Goal: Task Accomplishment & Management: Use online tool/utility

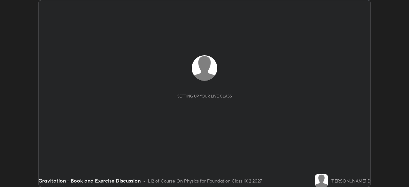
scroll to position [187, 408]
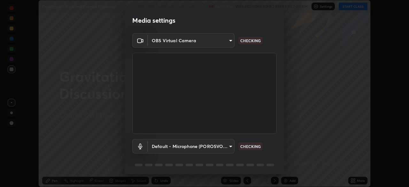
type input "5204e49b19dfb47b934bd0def1c8e1a00b2014265d57ee16b47da032bff83a8c"
type input "default"
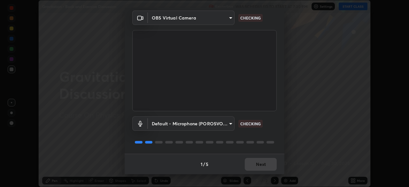
click at [236, 161] on div "1 / 5 Next" at bounding box center [205, 164] width 160 height 20
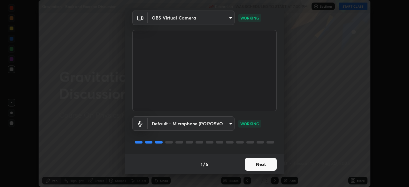
click at [262, 164] on button "Next" at bounding box center [261, 164] width 32 height 13
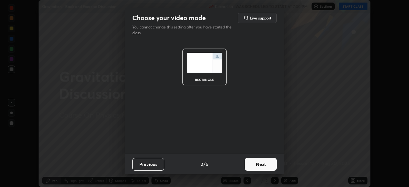
click at [267, 162] on button "Next" at bounding box center [261, 164] width 32 height 13
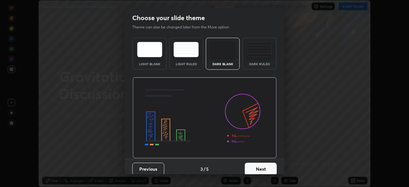
click at [266, 165] on button "Next" at bounding box center [261, 169] width 32 height 13
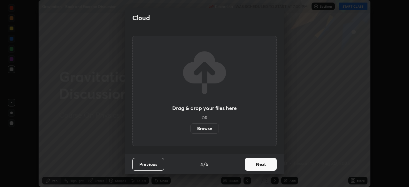
click at [261, 164] on button "Next" at bounding box center [261, 164] width 32 height 13
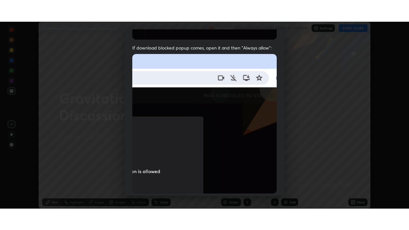
scroll to position [153, 0]
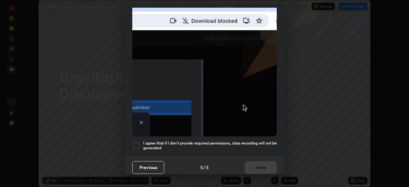
click at [137, 141] on div at bounding box center [136, 145] width 8 height 8
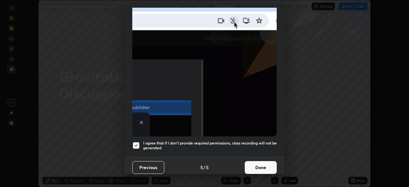
click at [254, 164] on button "Done" at bounding box center [261, 167] width 32 height 13
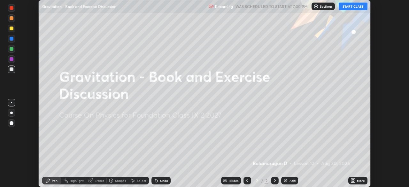
click at [362, 179] on div "More" at bounding box center [361, 180] width 8 height 3
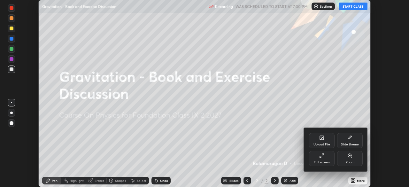
click at [325, 154] on div "Full screen" at bounding box center [322, 158] width 26 height 15
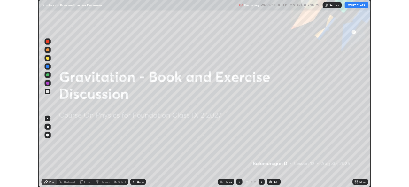
scroll to position [230, 409]
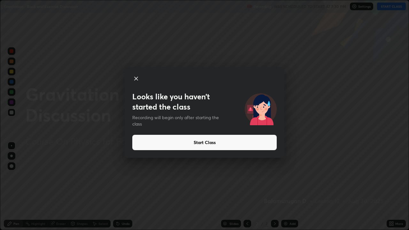
click at [138, 78] on icon at bounding box center [136, 79] width 8 height 8
click at [138, 75] on icon at bounding box center [136, 79] width 8 height 8
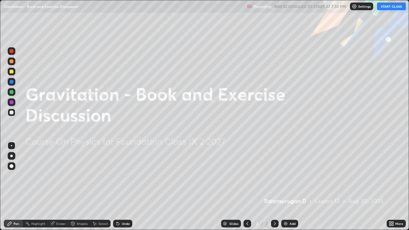
click at [396, 186] on div "More" at bounding box center [399, 223] width 8 height 3
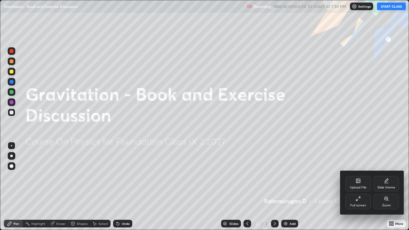
click at [360, 182] on icon at bounding box center [357, 180] width 5 height 5
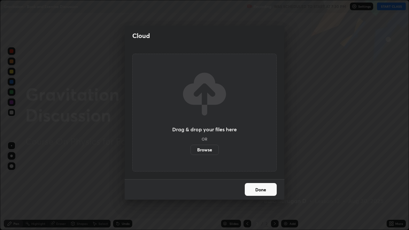
click at [210, 150] on label "Browse" at bounding box center [204, 150] width 28 height 10
click at [190, 150] on input "Browse" at bounding box center [190, 150] width 0 height 10
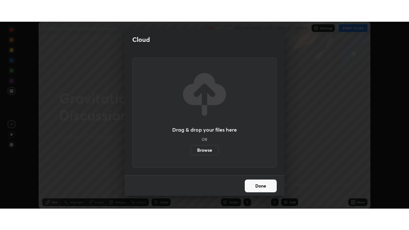
scroll to position [31744, 31522]
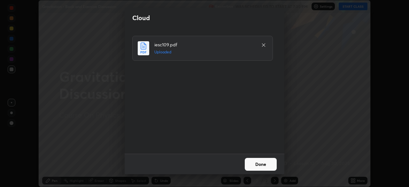
click at [267, 160] on button "Done" at bounding box center [261, 164] width 32 height 13
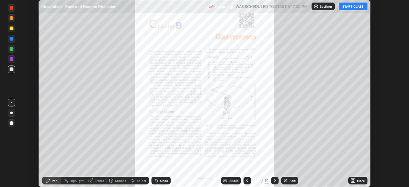
click at [274, 180] on icon at bounding box center [274, 180] width 5 height 5
click at [273, 181] on icon at bounding box center [274, 180] width 5 height 5
click at [273, 179] on icon at bounding box center [274, 180] width 5 height 5
click at [274, 180] on icon at bounding box center [274, 180] width 5 height 5
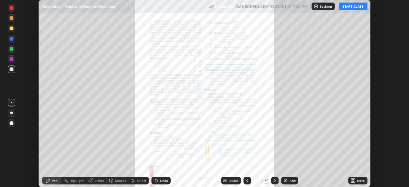
click at [274, 180] on icon at bounding box center [274, 180] width 5 height 5
click at [278, 182] on div at bounding box center [275, 180] width 8 height 13
click at [274, 180] on icon at bounding box center [274, 180] width 5 height 5
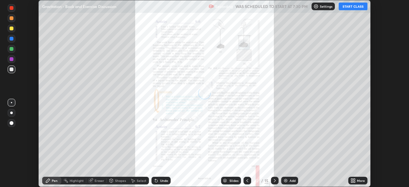
click at [274, 180] on icon at bounding box center [274, 180] width 5 height 5
click at [273, 181] on icon at bounding box center [274, 180] width 5 height 5
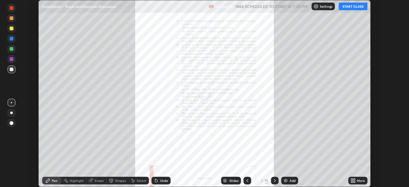
click at [273, 181] on icon at bounding box center [274, 180] width 5 height 5
click at [273, 179] on icon at bounding box center [274, 180] width 5 height 5
click at [247, 178] on icon at bounding box center [247, 180] width 5 height 5
click at [362, 179] on div "More" at bounding box center [361, 180] width 8 height 3
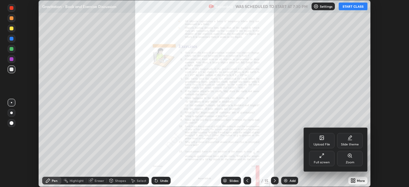
click at [323, 154] on icon at bounding box center [323, 155] width 2 height 2
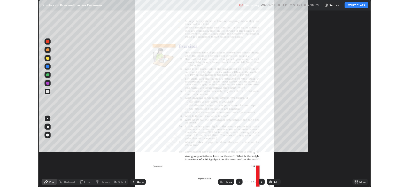
scroll to position [230, 409]
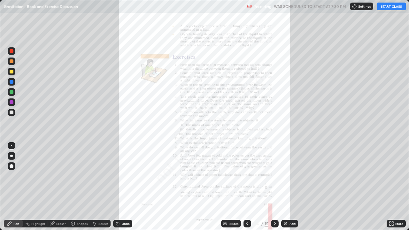
click at [394, 7] on button "START CLASS" at bounding box center [391, 7] width 29 height 8
click at [395, 186] on div "More" at bounding box center [395, 224] width 19 height 8
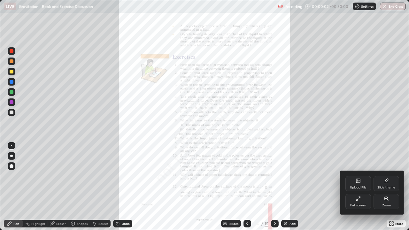
click at [360, 184] on div "Upload File" at bounding box center [358, 183] width 26 height 15
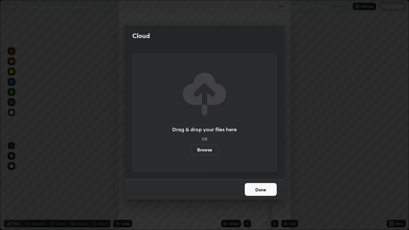
click at [315, 162] on div "Cloud Drag & drop your files here OR Browse Done" at bounding box center [204, 115] width 409 height 230
click at [267, 186] on button "Done" at bounding box center [261, 189] width 32 height 13
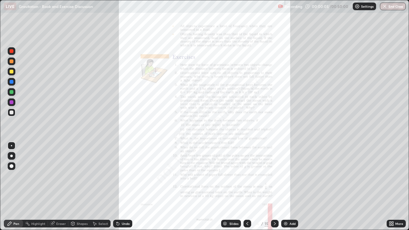
click at [392, 186] on icon at bounding box center [392, 223] width 2 height 2
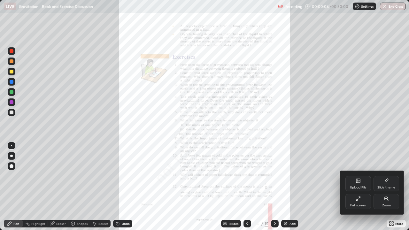
click at [383, 186] on div "Zoom" at bounding box center [386, 201] width 26 height 15
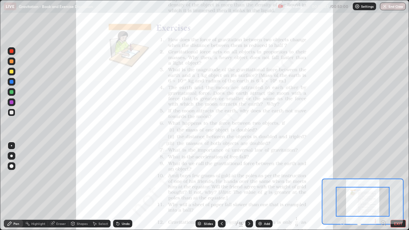
click at [382, 186] on icon at bounding box center [383, 223] width 6 height 6
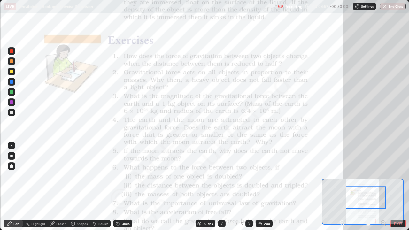
click at [270, 186] on div "Add" at bounding box center [263, 224] width 17 height 8
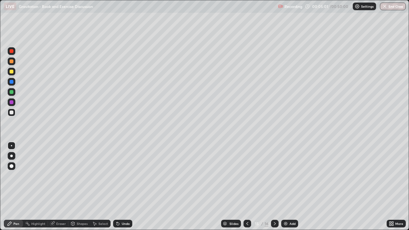
click at [11, 156] on div at bounding box center [11, 156] width 3 height 3
click at [10, 71] on div at bounding box center [12, 72] width 4 height 4
click at [11, 82] on div at bounding box center [12, 82] width 4 height 4
click at [10, 72] on div at bounding box center [12, 72] width 4 height 4
click at [247, 186] on icon at bounding box center [247, 223] width 5 height 5
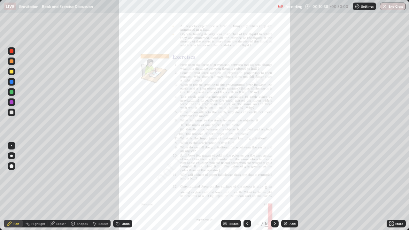
click at [397, 186] on div "More" at bounding box center [395, 224] width 19 height 8
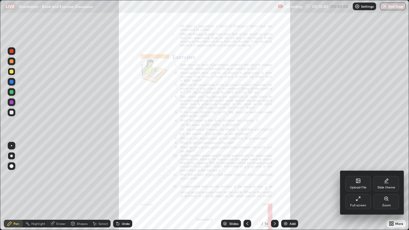
click at [387, 186] on icon at bounding box center [386, 199] width 4 height 4
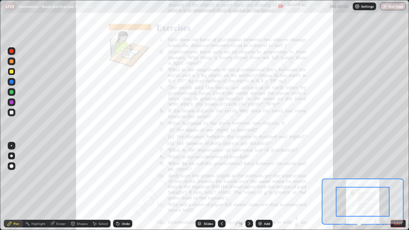
click at [383, 186] on icon at bounding box center [383, 223] width 2 height 0
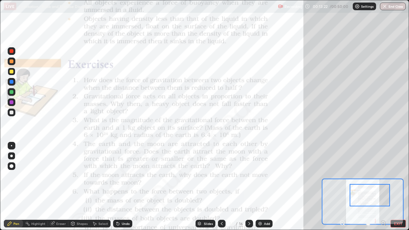
click at [398, 186] on button "EXIT" at bounding box center [397, 224] width 15 height 8
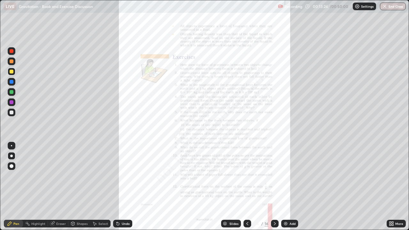
click at [398, 186] on div "More" at bounding box center [399, 223] width 8 height 3
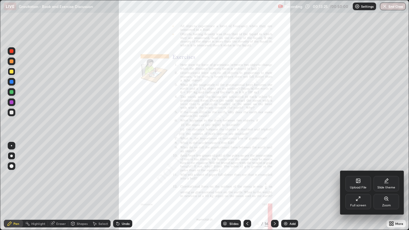
click at [359, 186] on icon at bounding box center [357, 198] width 5 height 5
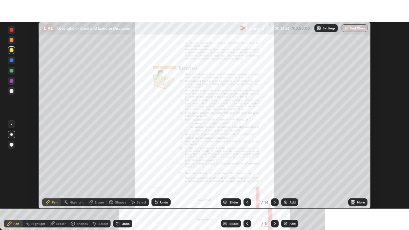
scroll to position [31744, 31522]
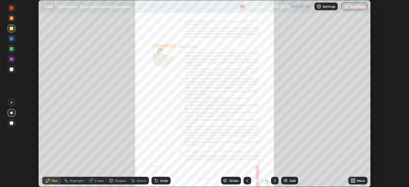
click at [358, 182] on div "More" at bounding box center [361, 180] width 8 height 3
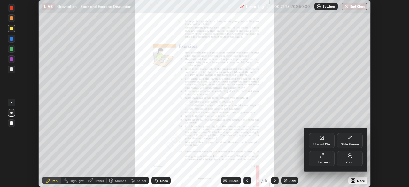
click at [361, 180] on div at bounding box center [204, 93] width 409 height 187
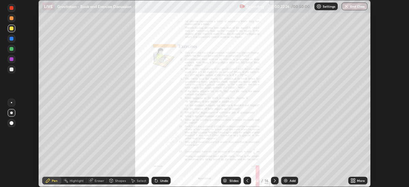
click at [362, 180] on div "More" at bounding box center [361, 180] width 8 height 3
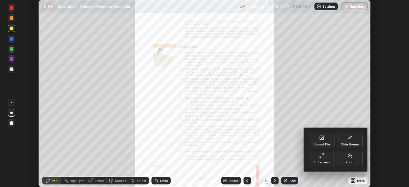
click at [320, 156] on icon at bounding box center [321, 157] width 2 height 2
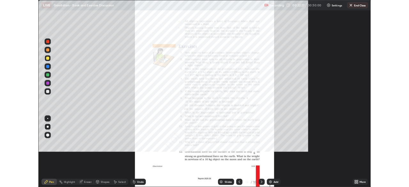
scroll to position [230, 409]
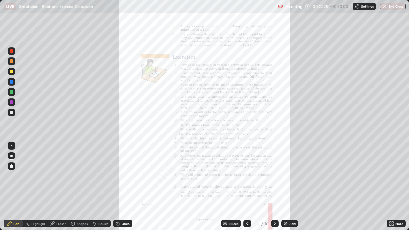
click at [399, 186] on div "More" at bounding box center [395, 224] width 19 height 8
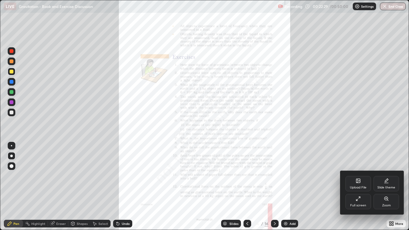
click at [386, 186] on icon at bounding box center [385, 198] width 5 height 5
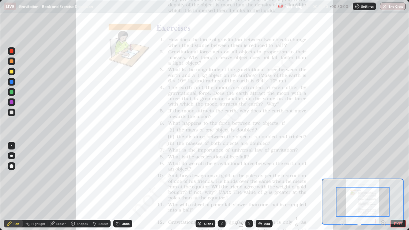
click at [383, 186] on icon at bounding box center [383, 223] width 2 height 0
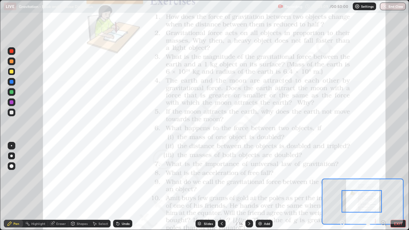
click at [248, 186] on icon at bounding box center [249, 223] width 5 height 5
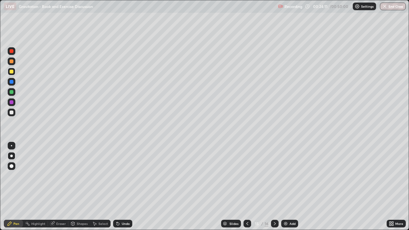
click at [289, 186] on div "Add" at bounding box center [289, 224] width 17 height 8
click at [11, 92] on div at bounding box center [12, 92] width 4 height 4
click at [11, 82] on div at bounding box center [12, 82] width 4 height 4
click at [10, 71] on div at bounding box center [12, 72] width 4 height 4
click at [9, 93] on div at bounding box center [12, 92] width 8 height 8
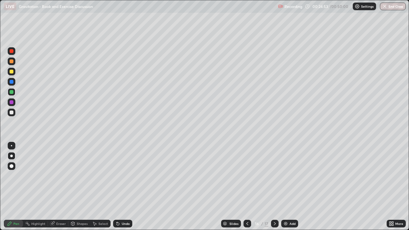
click at [119, 186] on div "Undo" at bounding box center [122, 224] width 19 height 8
click at [10, 61] on div at bounding box center [12, 61] width 4 height 4
click at [12, 51] on div at bounding box center [12, 51] width 4 height 4
click at [121, 186] on div "Undo" at bounding box center [122, 224] width 19 height 8
click at [11, 71] on div at bounding box center [12, 72] width 4 height 4
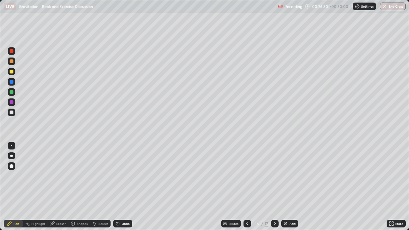
click at [13, 90] on div at bounding box center [12, 92] width 8 height 8
click at [247, 186] on icon at bounding box center [247, 223] width 2 height 3
click at [247, 186] on icon at bounding box center [247, 223] width 5 height 5
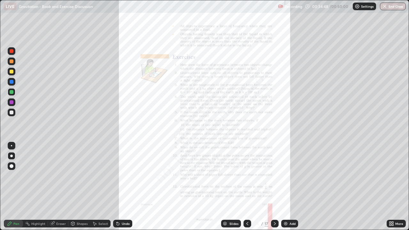
click at [397, 186] on div "More" at bounding box center [399, 223] width 8 height 3
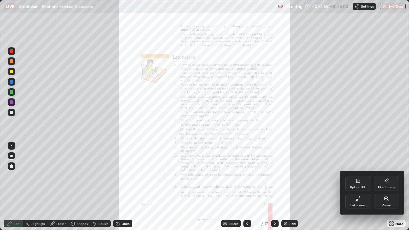
click at [386, 186] on icon at bounding box center [385, 198] width 5 height 5
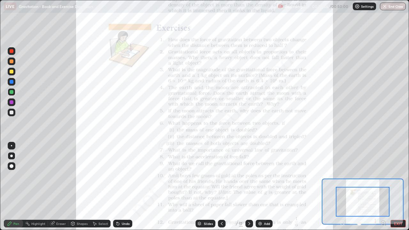
click at [383, 186] on icon at bounding box center [383, 223] width 6 height 6
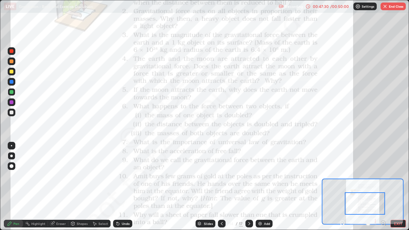
click at [398, 186] on button "EXIT" at bounding box center [397, 224] width 15 height 8
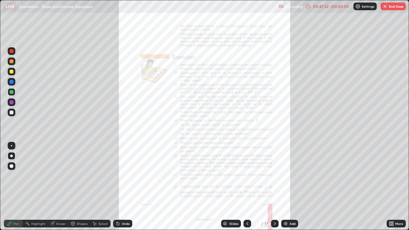
click at [394, 5] on button "End Class" at bounding box center [392, 7] width 25 height 8
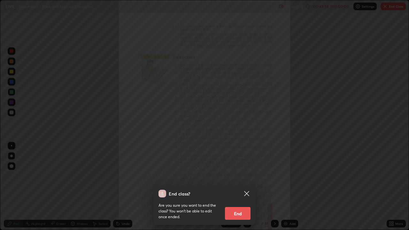
click at [240, 186] on button "End" at bounding box center [238, 213] width 26 height 13
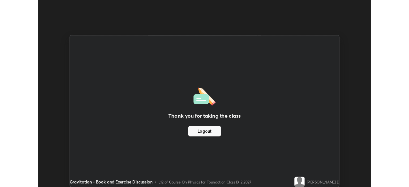
scroll to position [31744, 31522]
